Goal: Task Accomplishment & Management: Complete application form

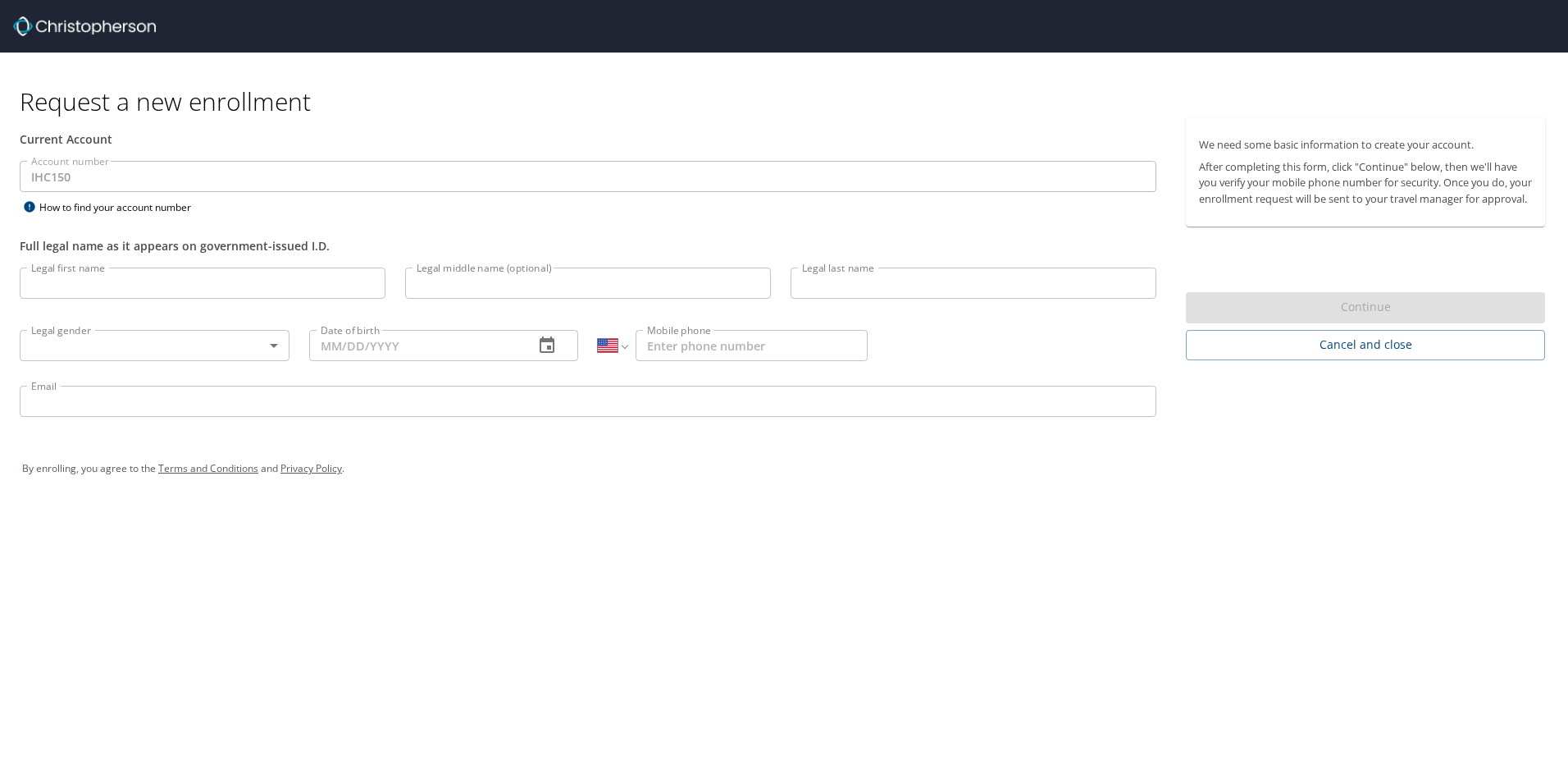
select select "US"
click at [128, 289] on input "Legal first name" at bounding box center [202, 283] width 365 height 31
type input "Jewel"
type input "[PERSON_NAME]"
type input "[DATE]"
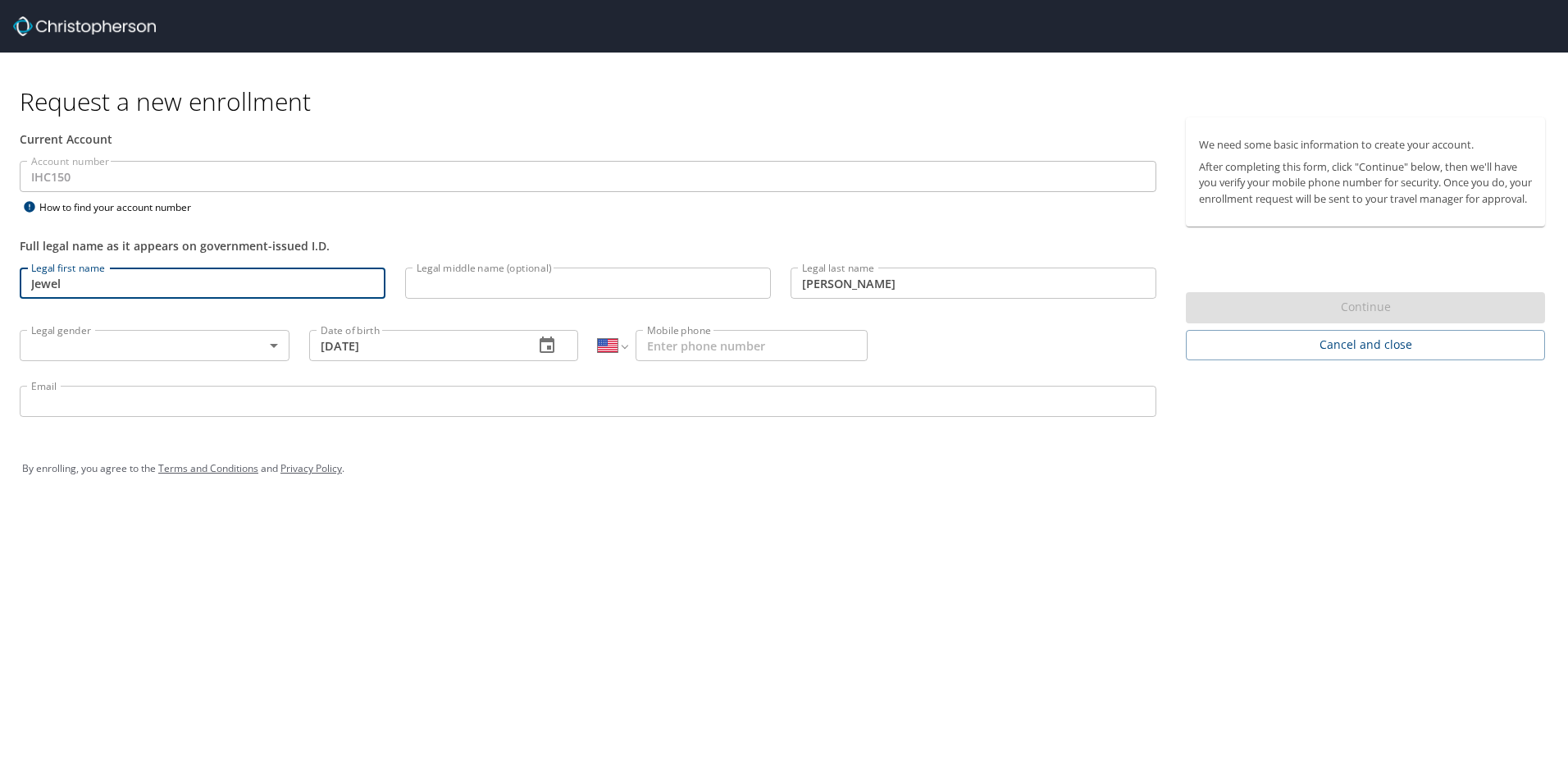
type input "[PHONE_NUMBER]"
type input "[EMAIL_ADDRESS][PERSON_NAME][DOMAIN_NAME]"
click at [200, 355] on body "Request a new enrollment Current Account Account number IHC150 Account number H…" at bounding box center [784, 391] width 1568 height 783
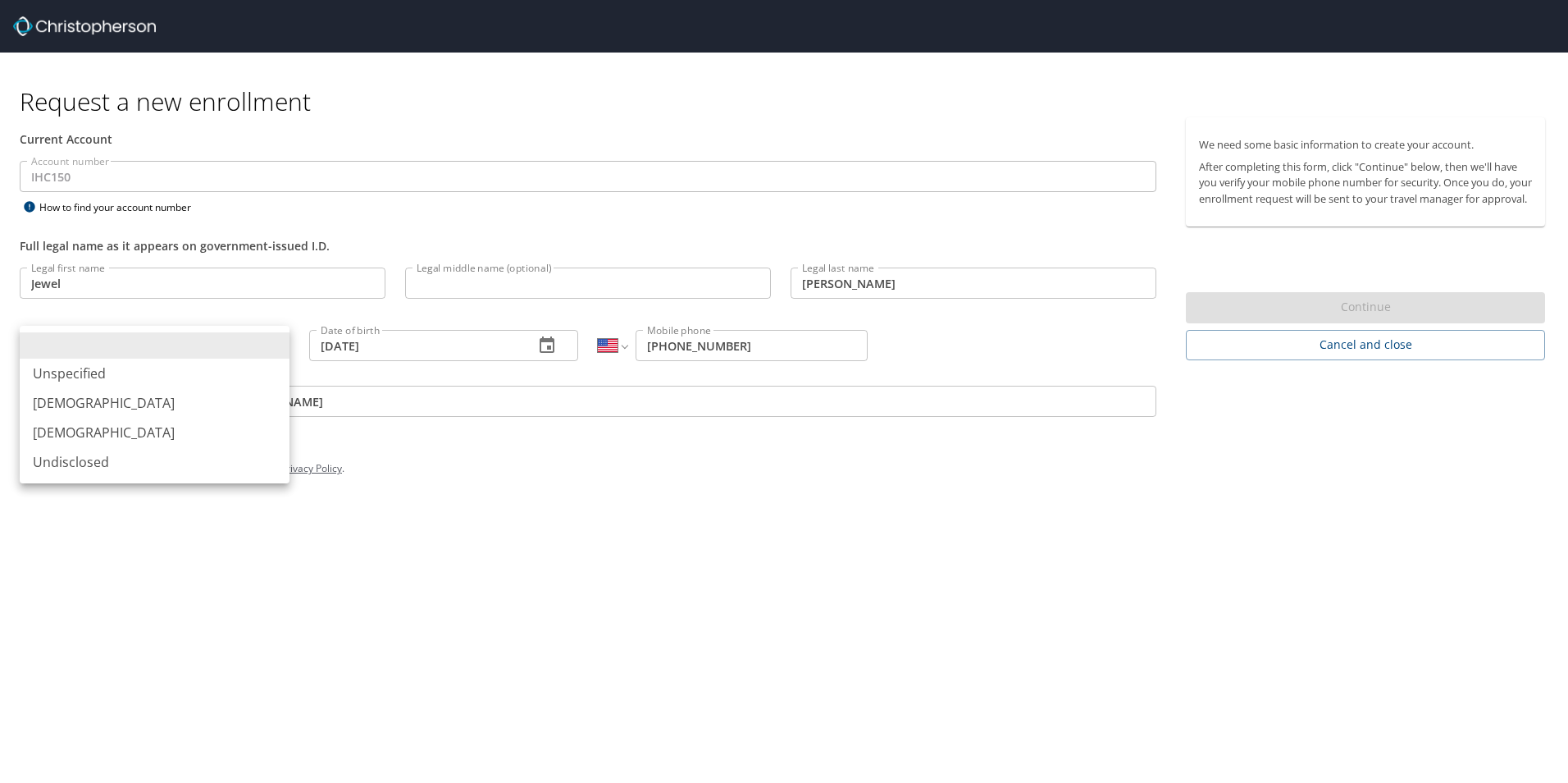
click at [153, 426] on li "[DEMOGRAPHIC_DATA]" at bounding box center [154, 432] width 270 height 30
type input "[DEMOGRAPHIC_DATA]"
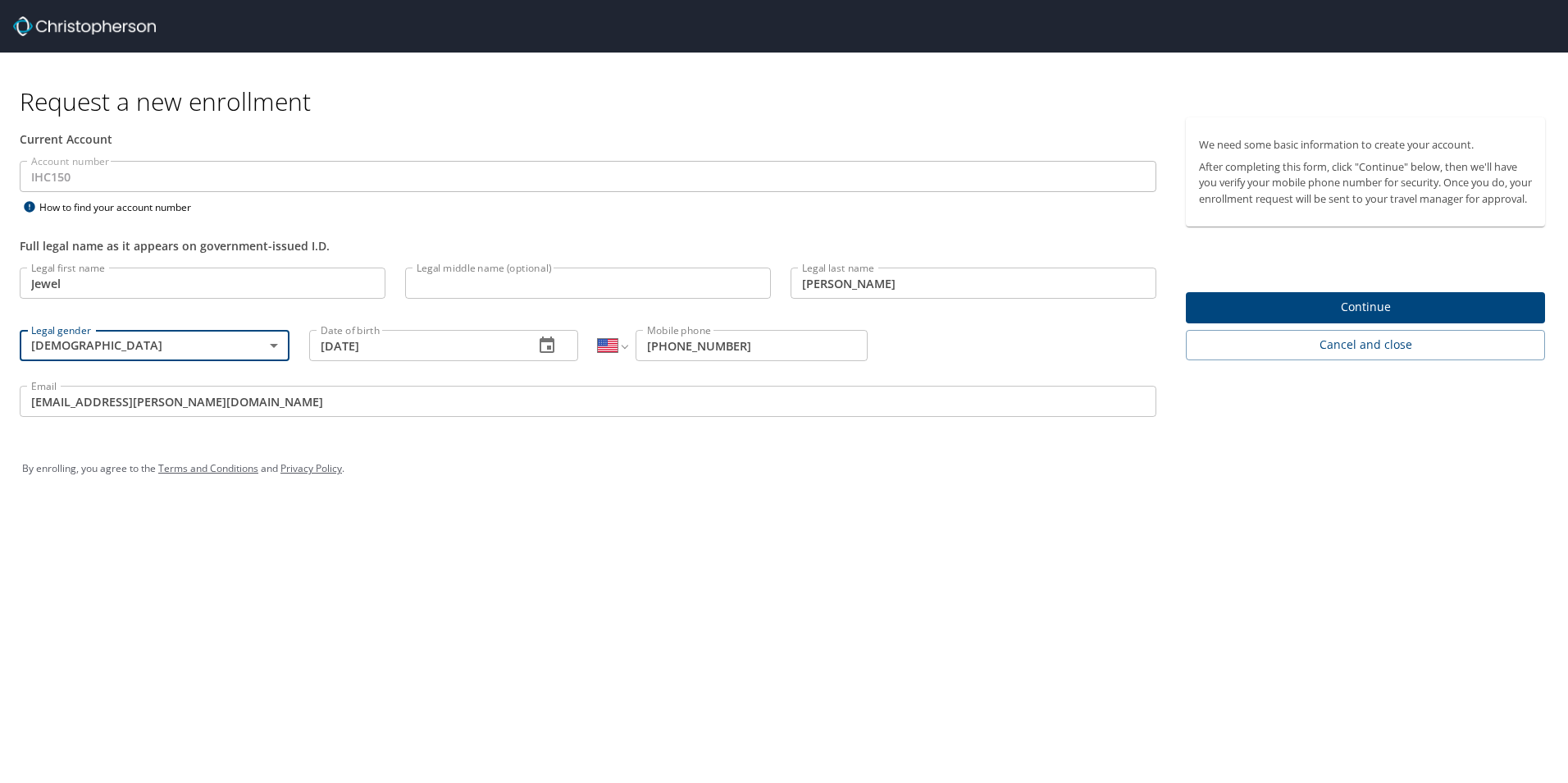
click at [1203, 318] on span "Continue" at bounding box center [1366, 307] width 333 height 21
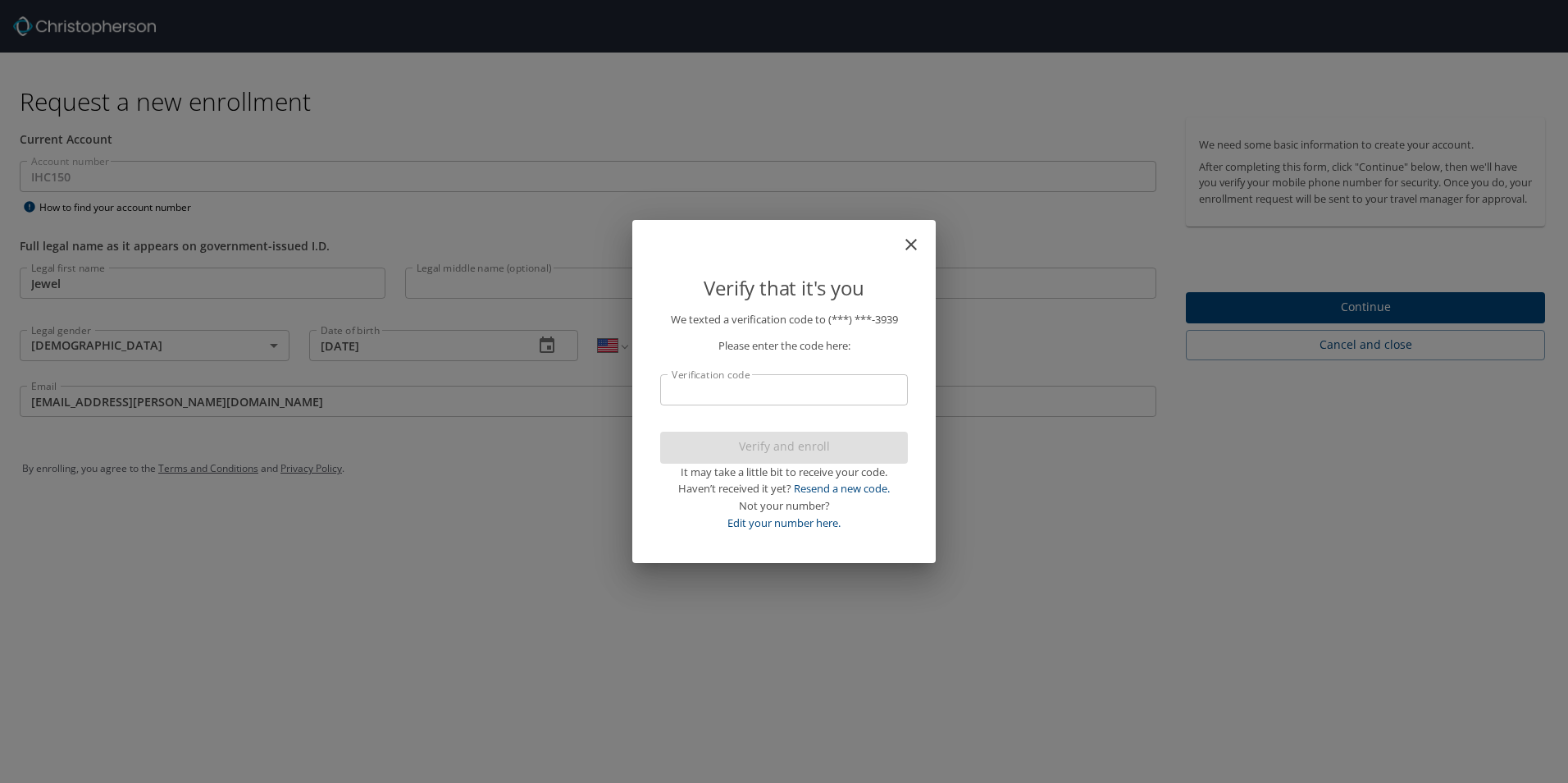
click at [728, 386] on input "Verification code" at bounding box center [784, 389] width 247 height 31
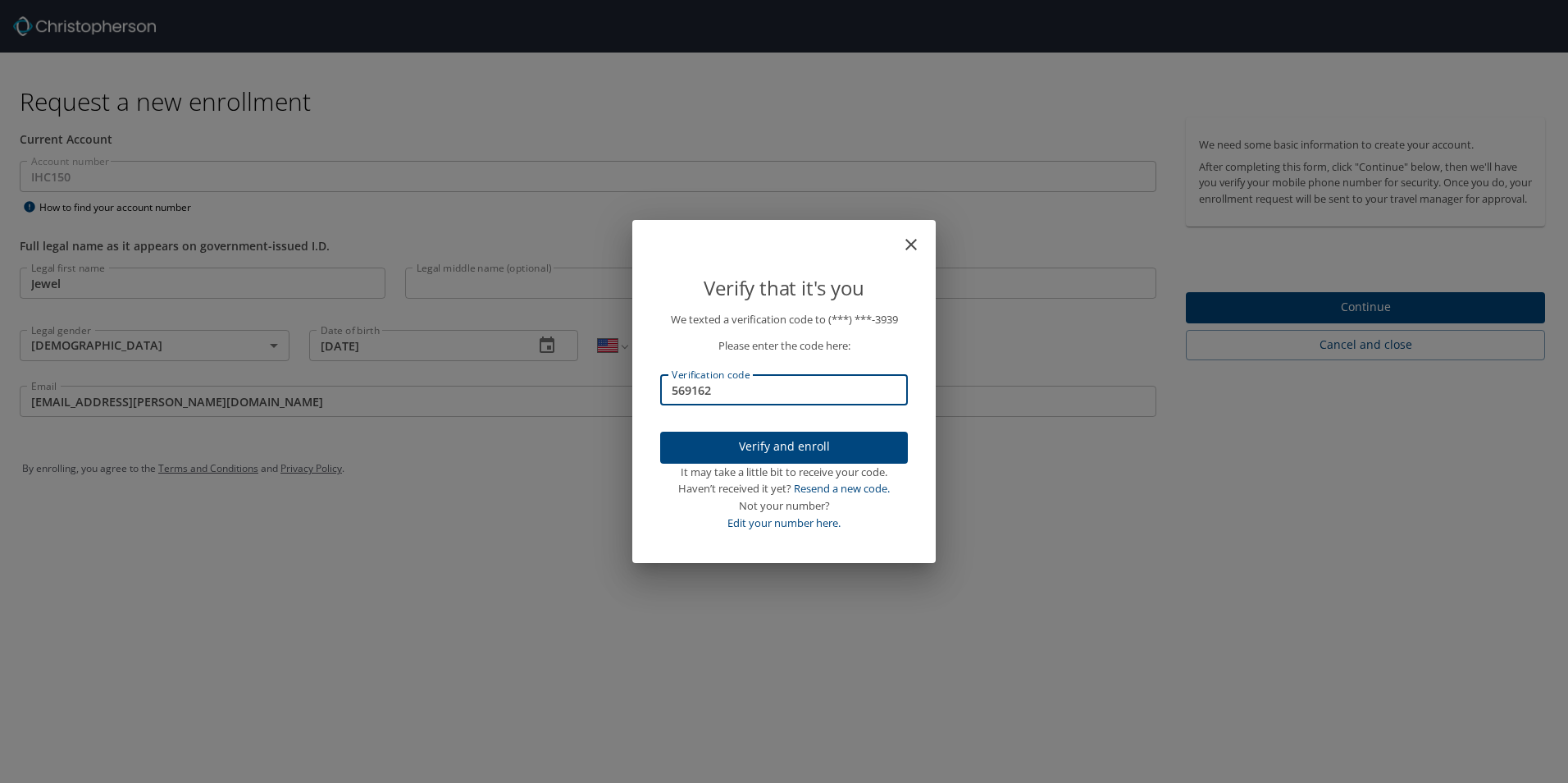
type input "569162"
click at [902, 244] on icon "close" at bounding box center [911, 244] width 20 height 20
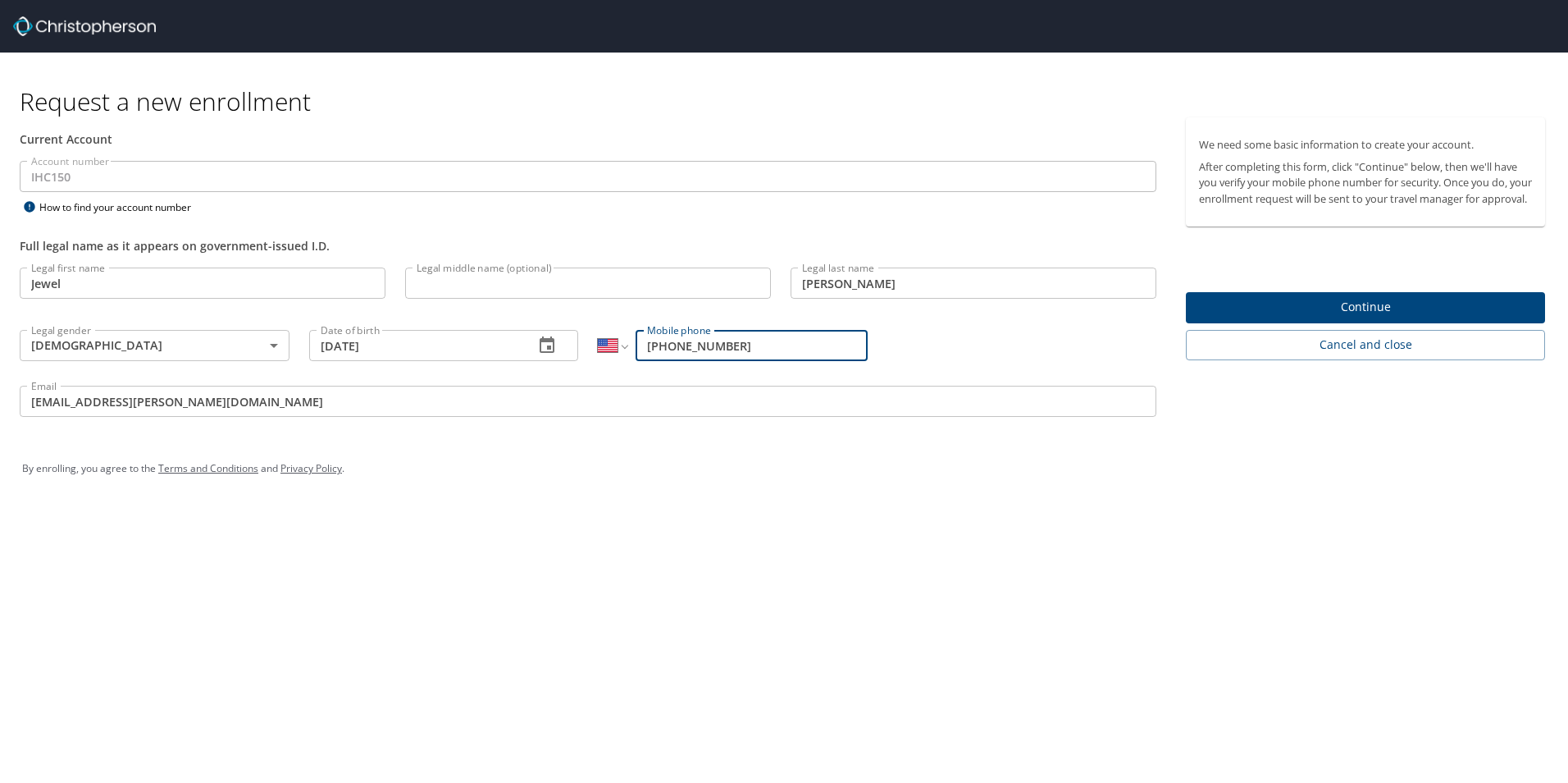
click at [534, 290] on input "Legal middle name (optional)" at bounding box center [587, 283] width 365 height 31
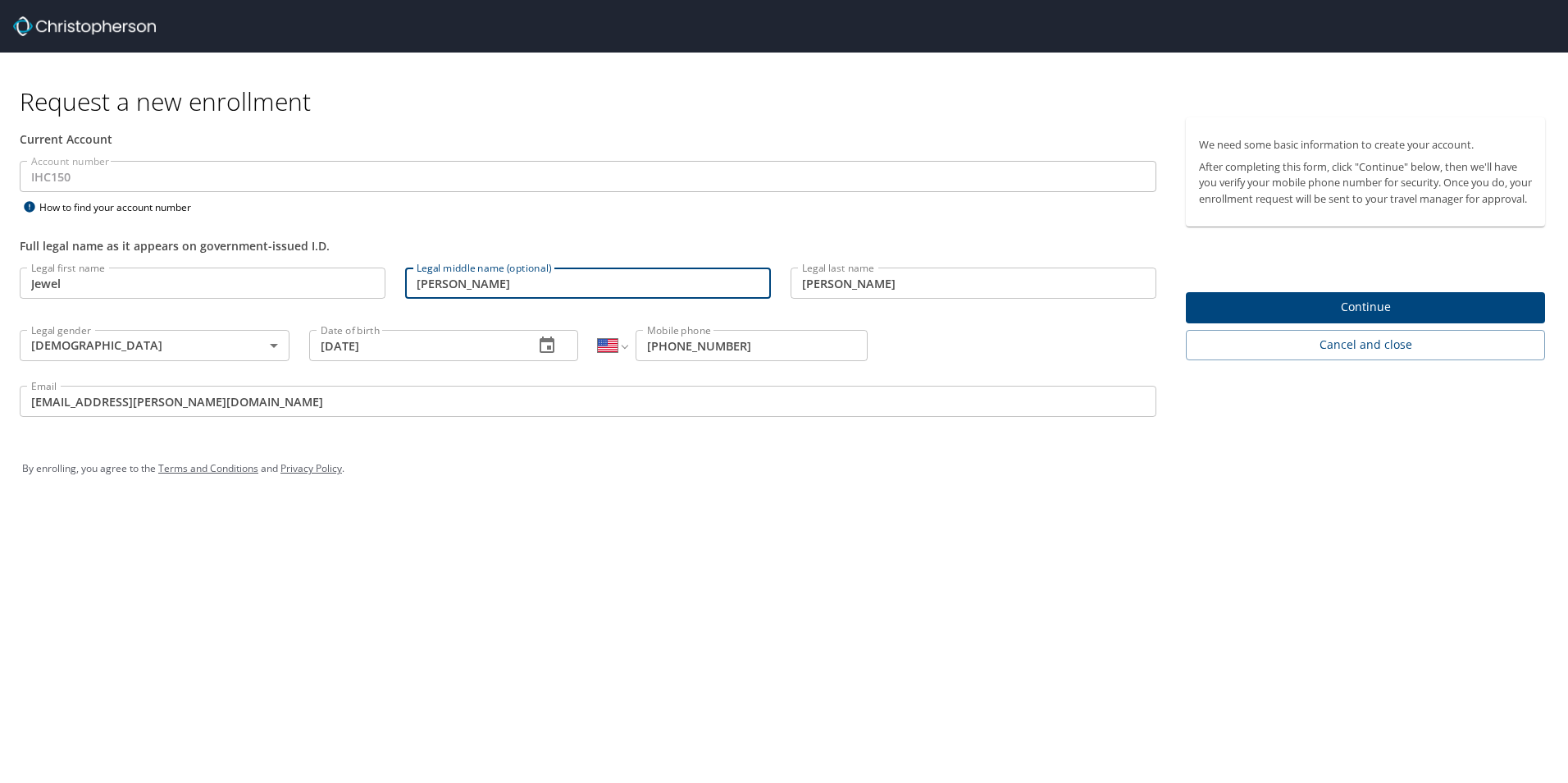
type input "[PERSON_NAME]"
click at [1437, 318] on span "Continue" at bounding box center [1366, 307] width 333 height 21
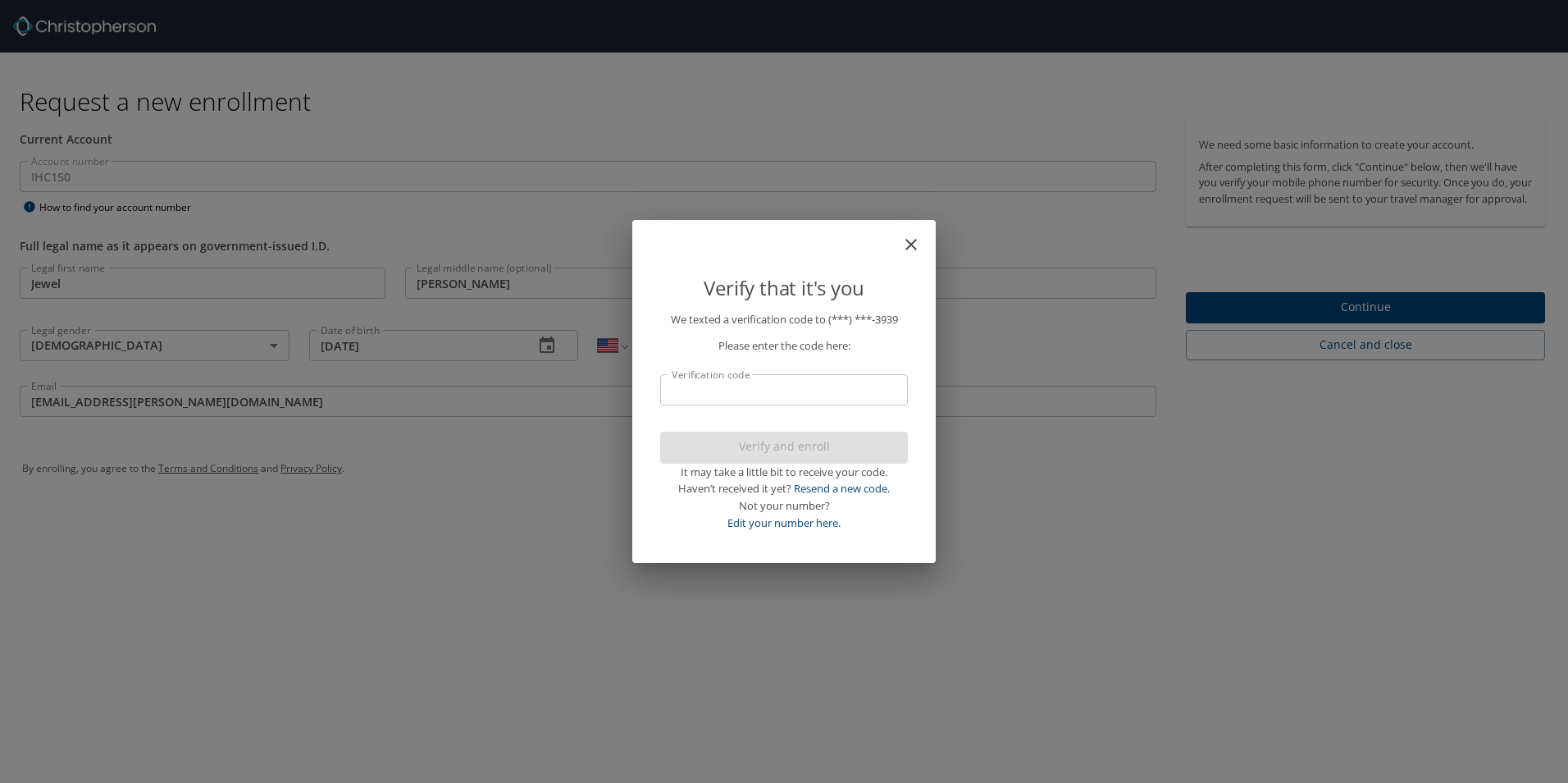
click at [786, 384] on input "Verification code" at bounding box center [784, 389] width 247 height 31
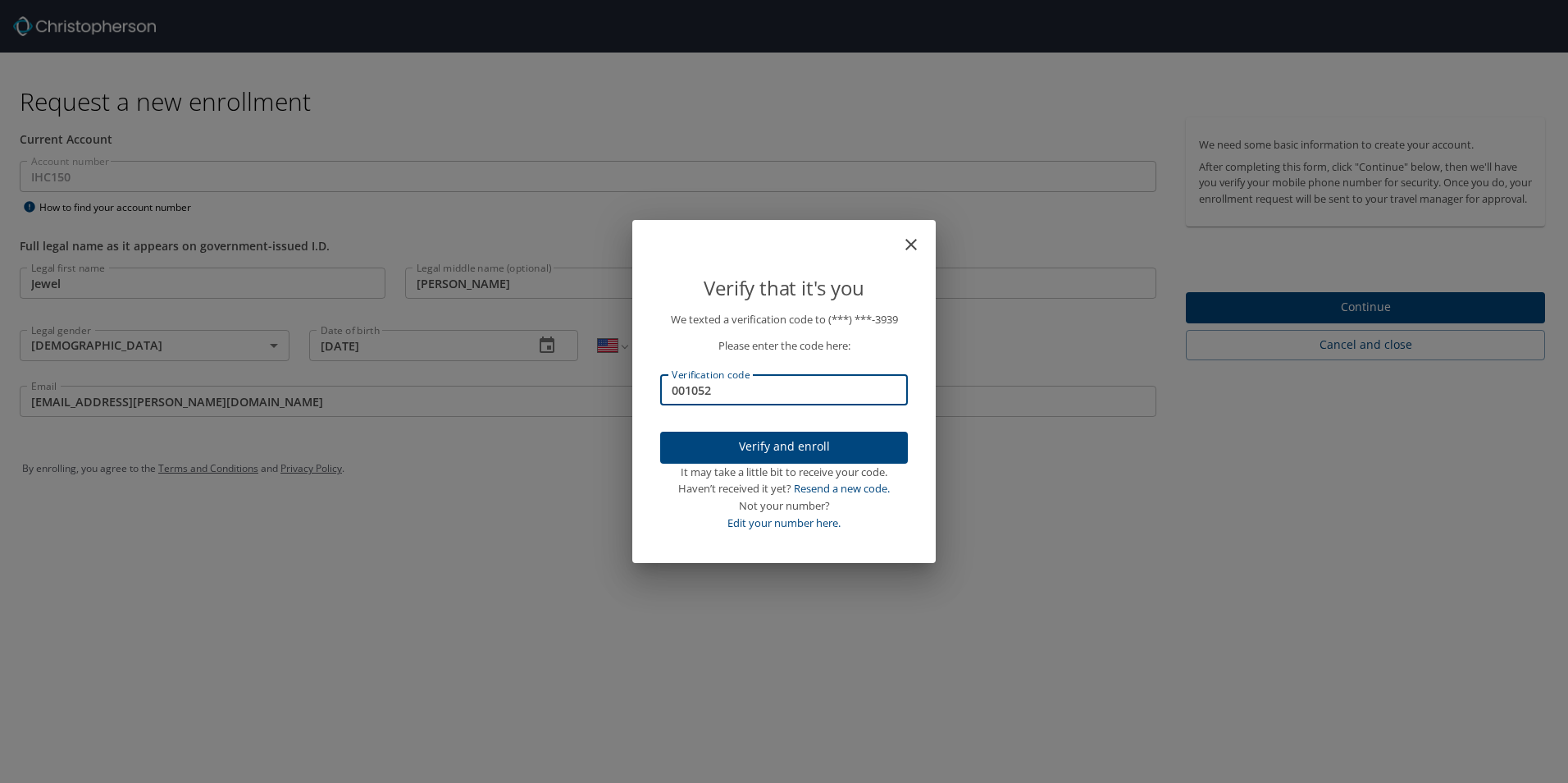
type input "001052"
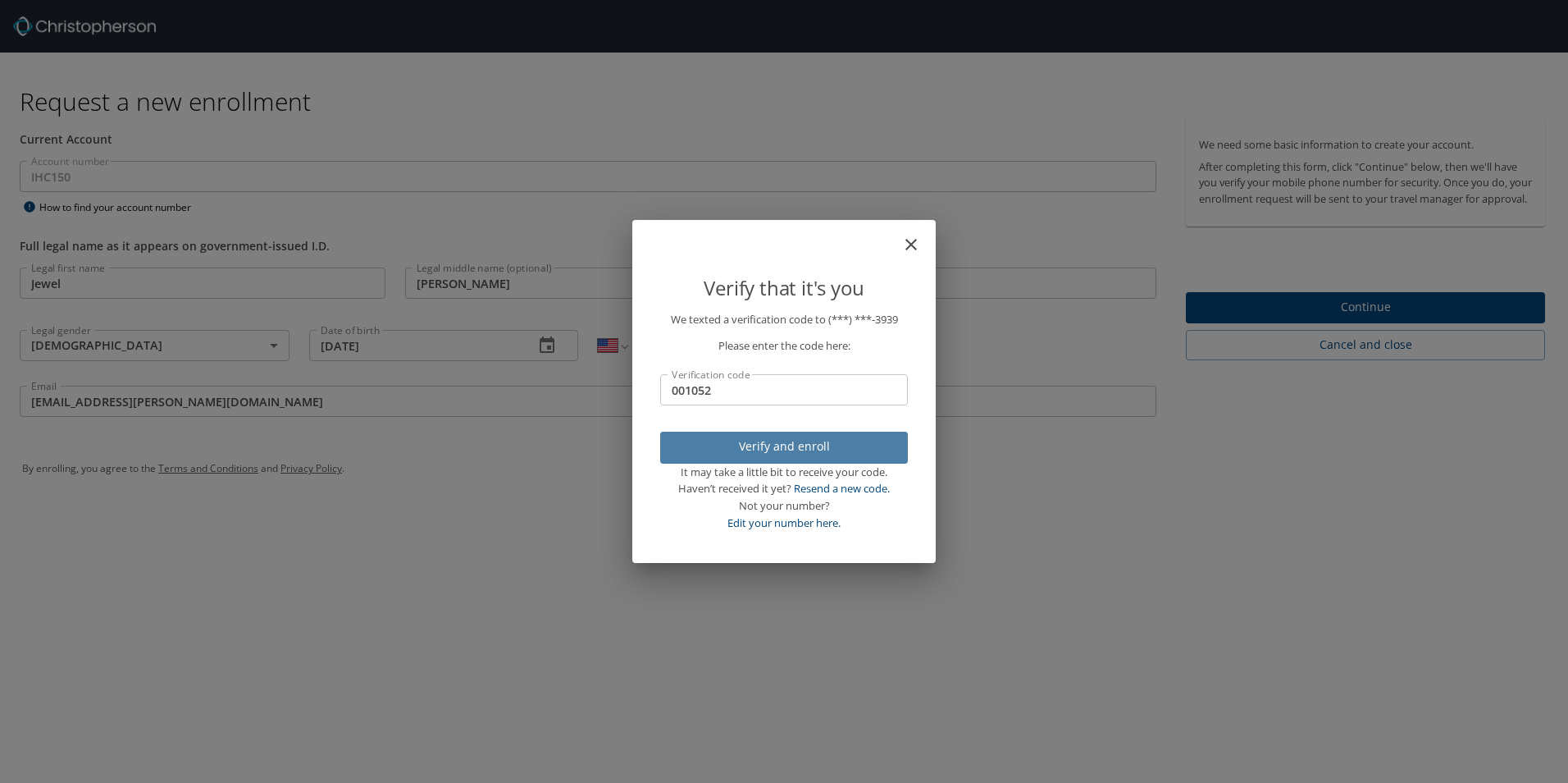
click at [771, 440] on span "Verify and enroll" at bounding box center [784, 446] width 221 height 21
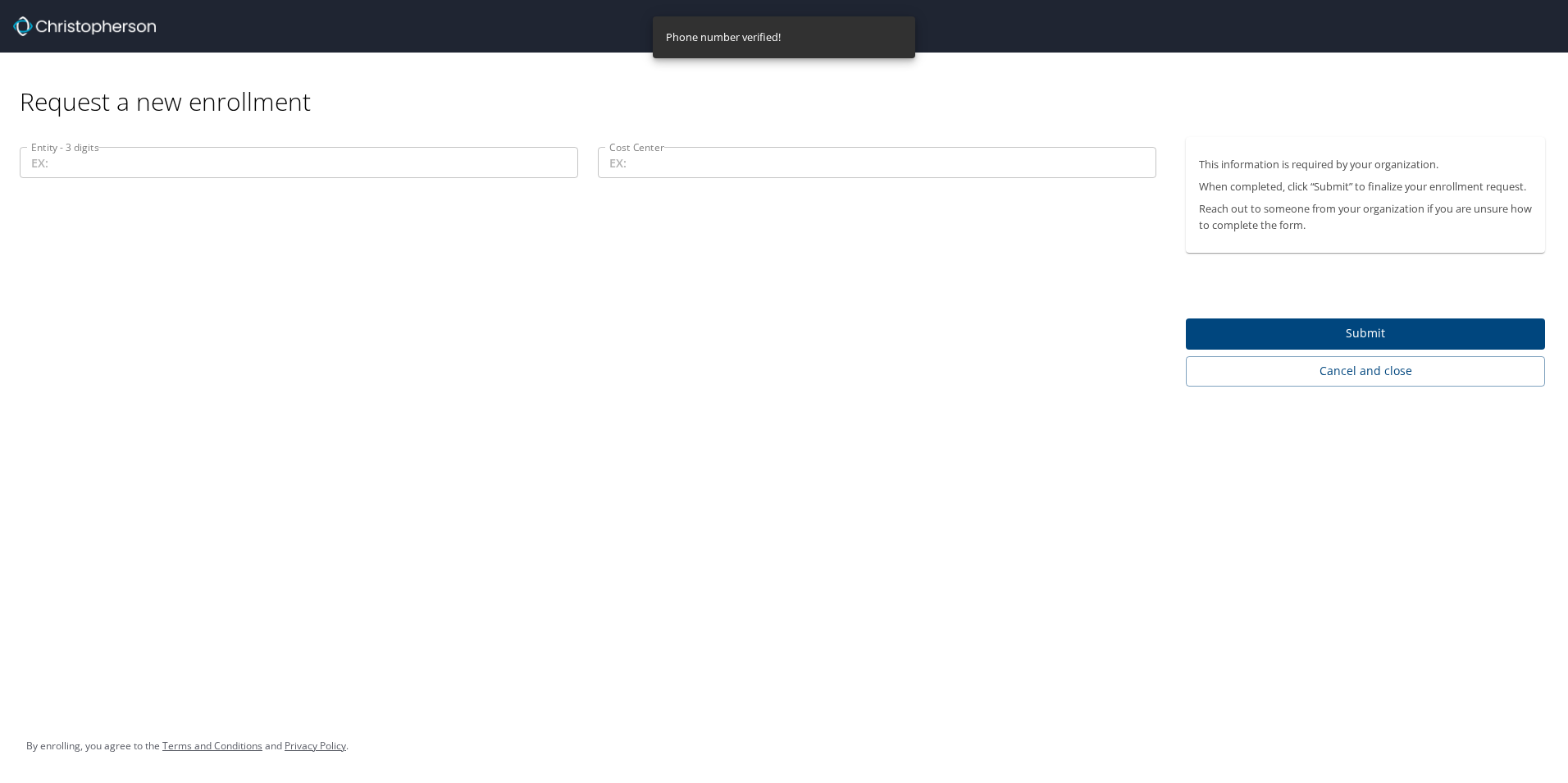
click at [358, 164] on input "Entity - 3 digits" at bounding box center [299, 163] width 558 height 31
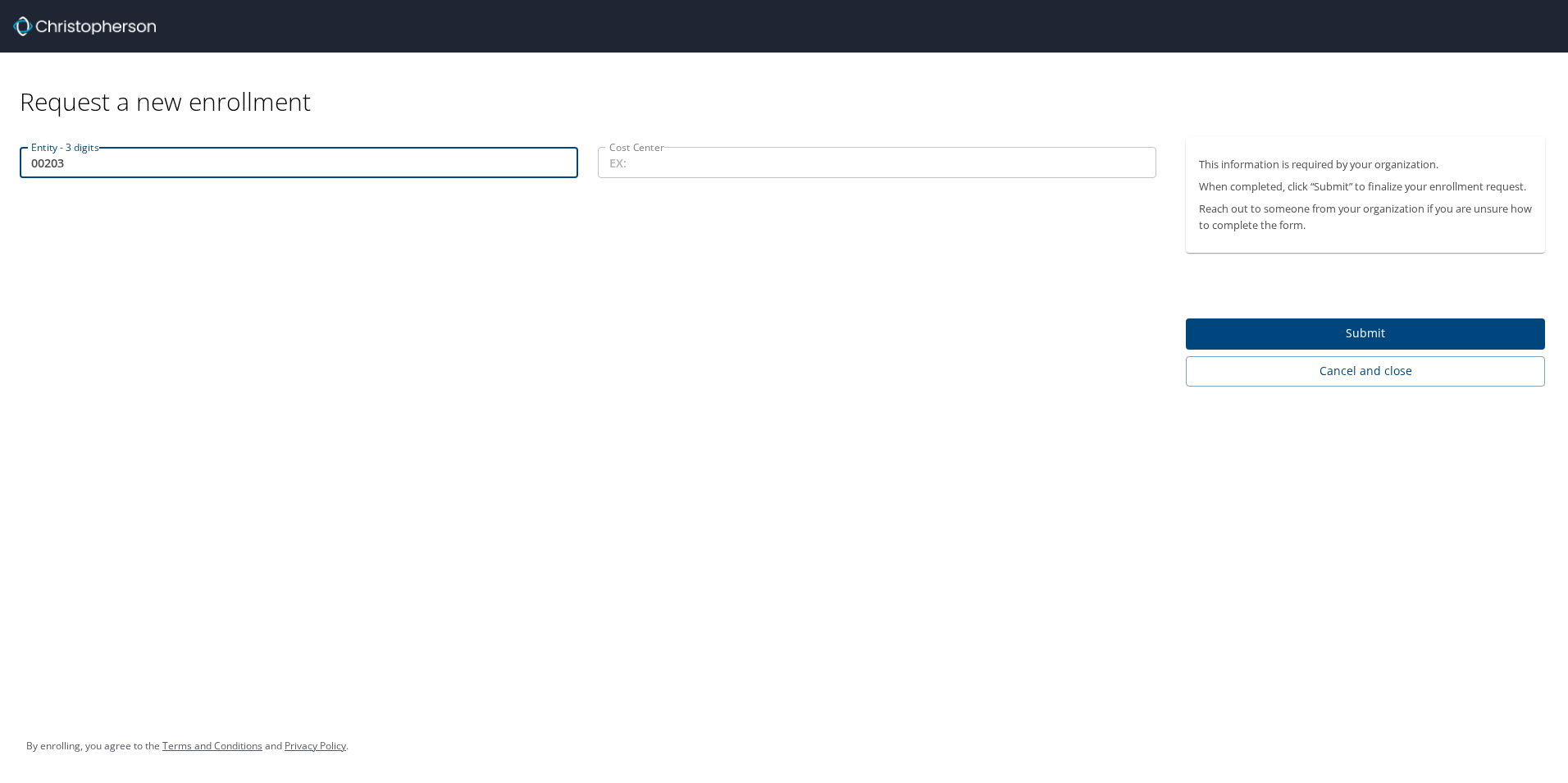
type input "00203"
click at [644, 160] on input "Cost Center" at bounding box center [877, 163] width 558 height 31
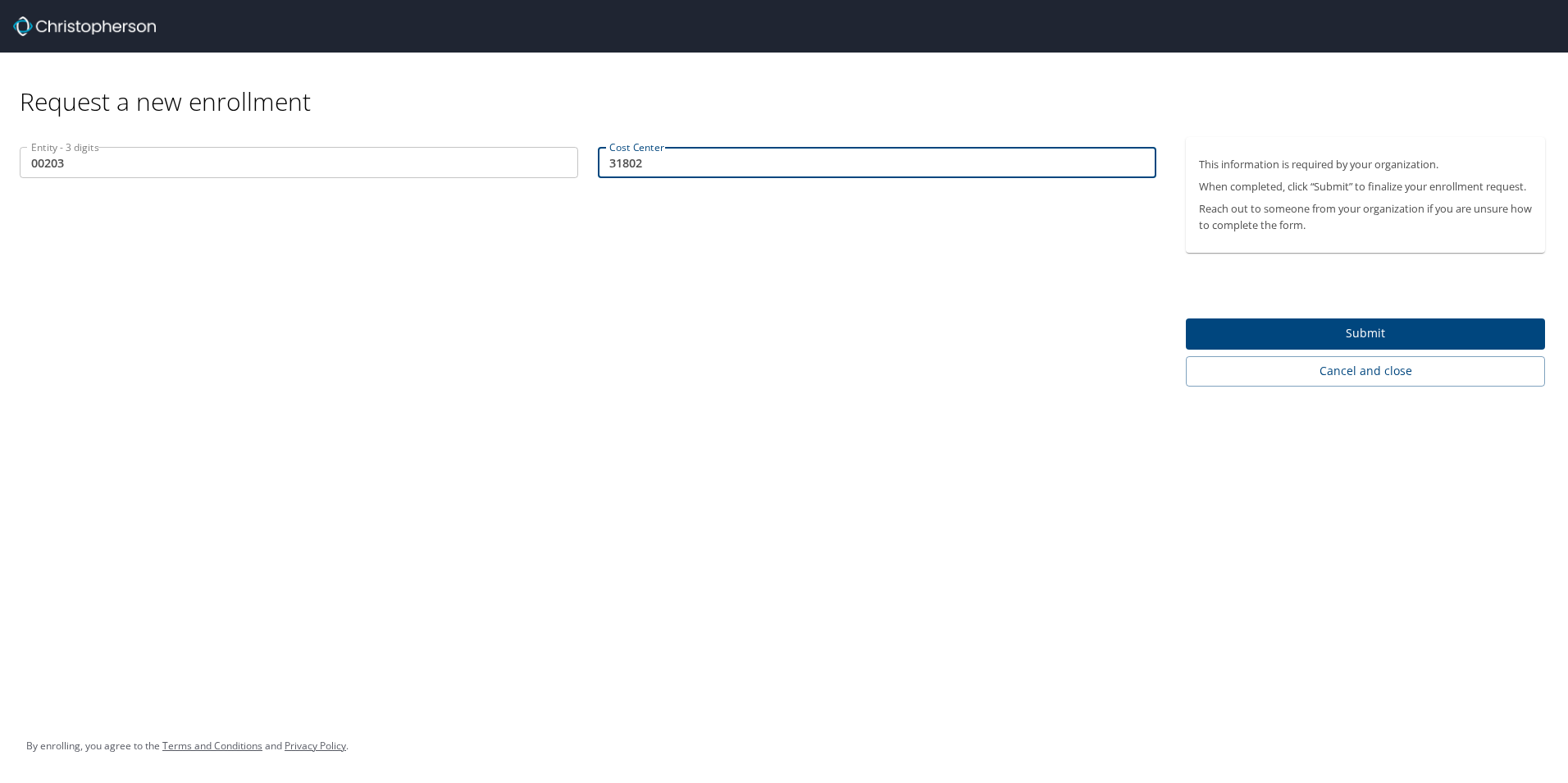
type input "31802"
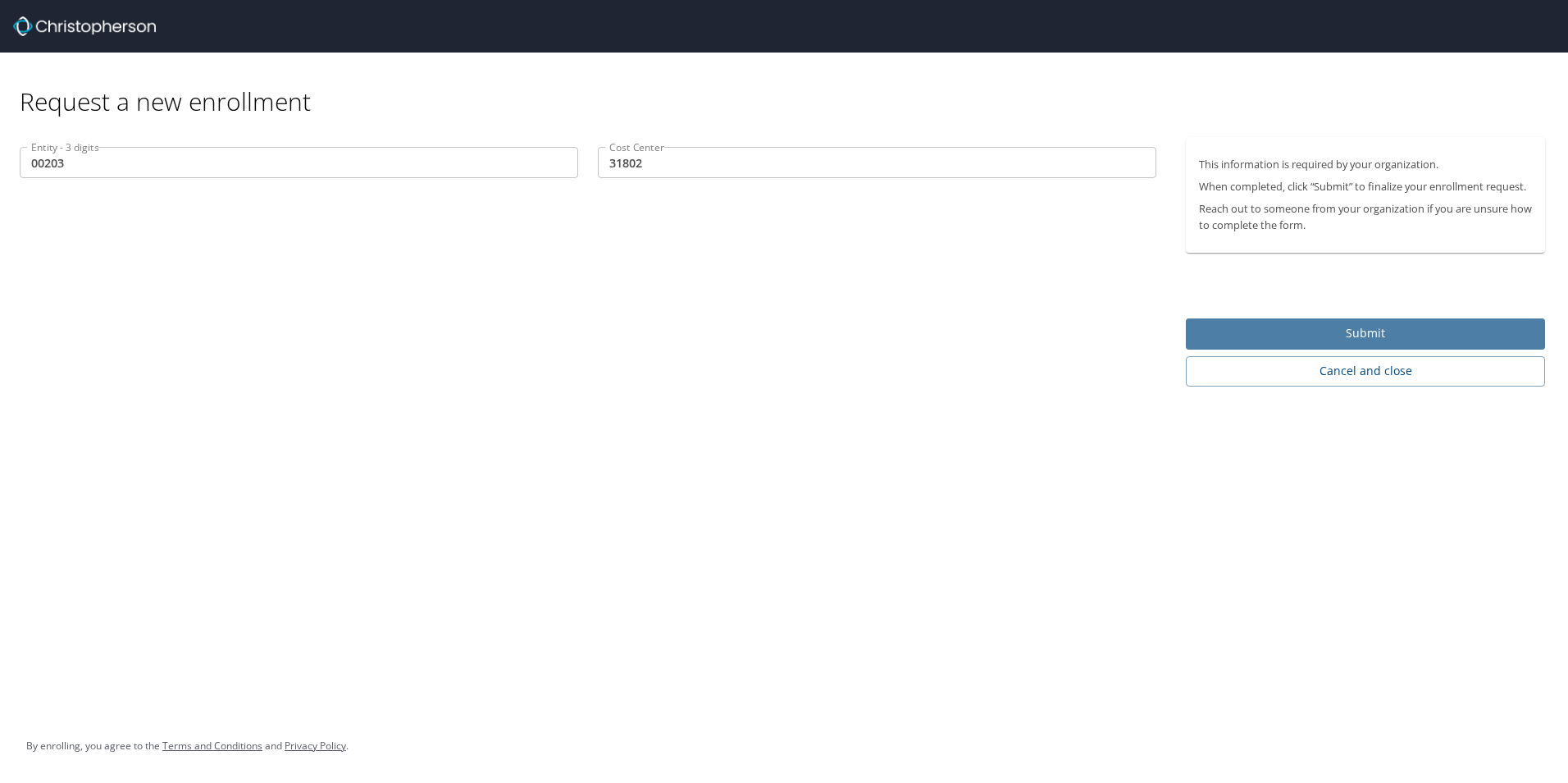
click at [1300, 328] on span "Submit" at bounding box center [1366, 333] width 333 height 21
